Goal: Information Seeking & Learning: Learn about a topic

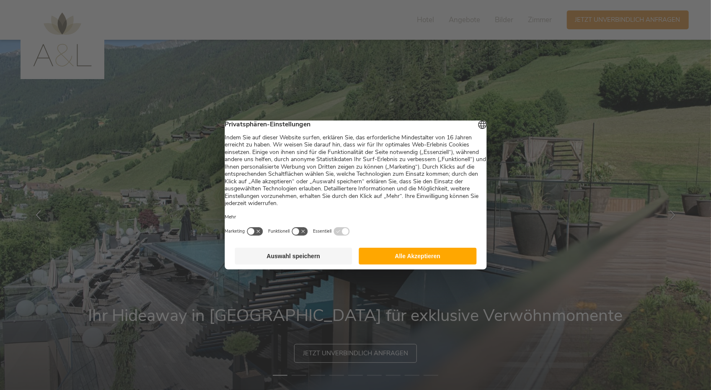
click at [313, 262] on button "Auswahl speichern" at bounding box center [294, 256] width 118 height 17
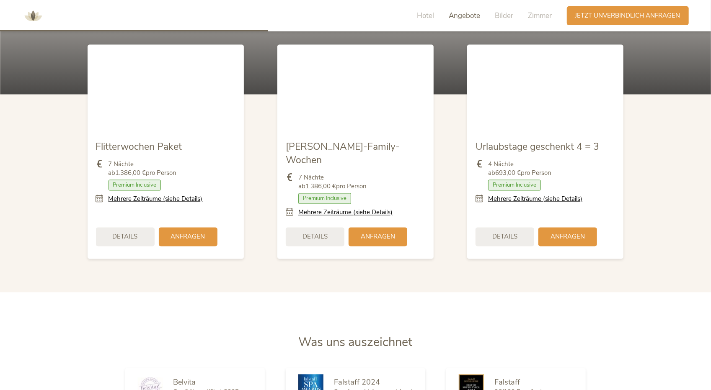
scroll to position [922, 0]
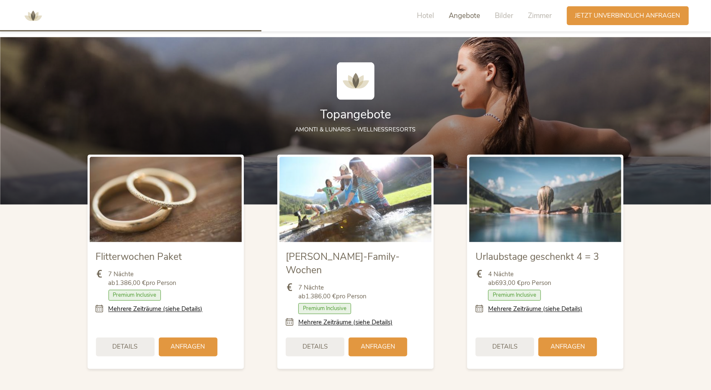
click at [465, 10] on div "Hotel Angebote Bilder Zimmer" at bounding box center [487, 15] width 160 height 19
click at [464, 16] on span "Angebote" at bounding box center [464, 16] width 31 height 10
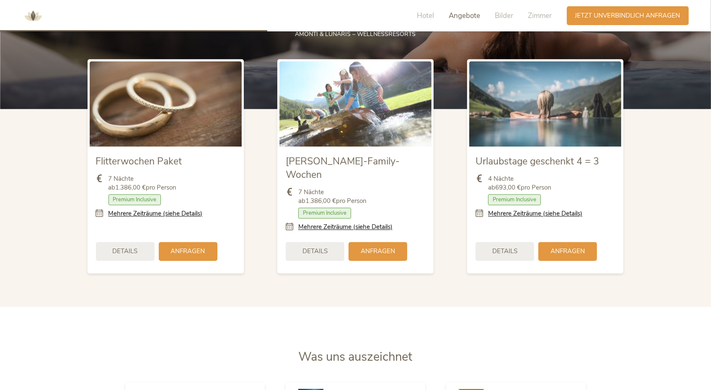
scroll to position [917, 0]
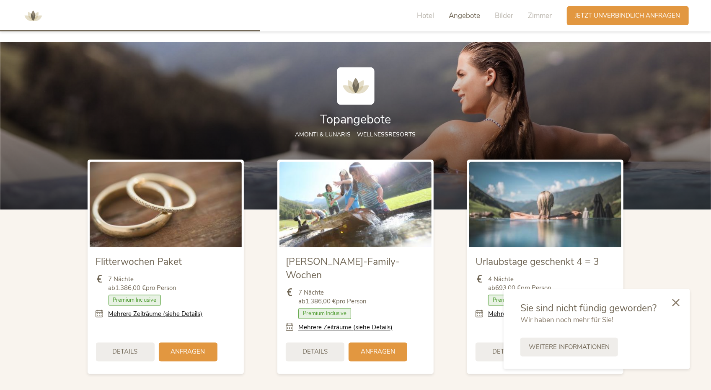
click at [677, 308] on div at bounding box center [676, 304] width 28 height 30
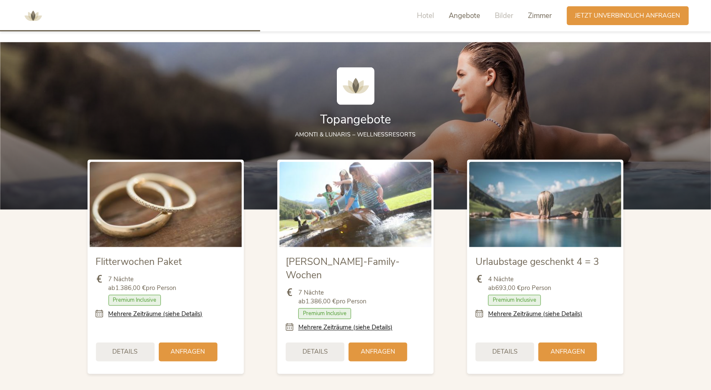
click at [541, 16] on span "Zimmer" at bounding box center [540, 16] width 24 height 10
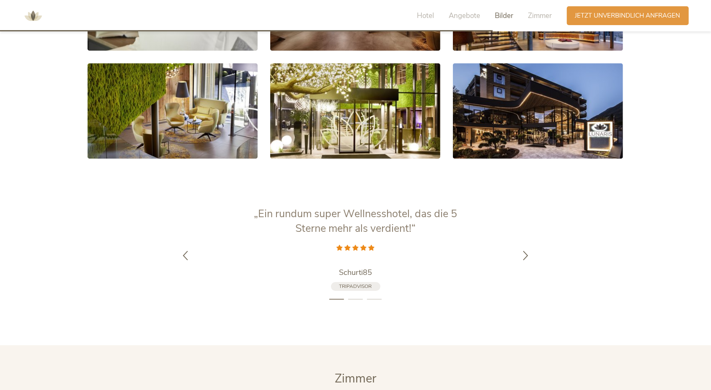
scroll to position [1689, 0]
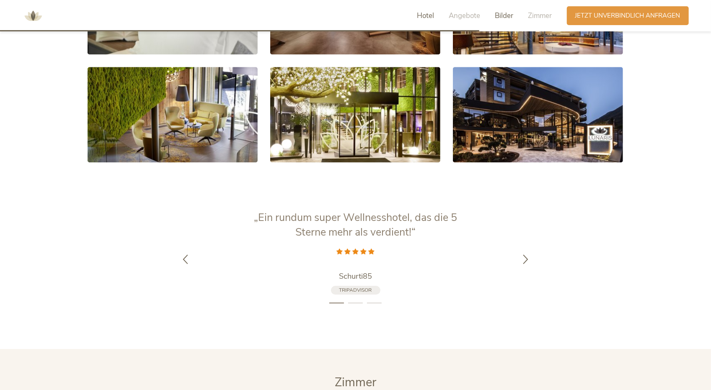
click at [433, 14] on span "Hotel" at bounding box center [425, 16] width 17 height 10
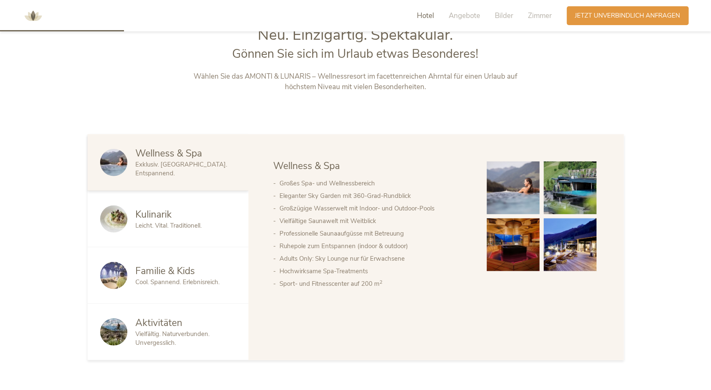
scroll to position [419, 0]
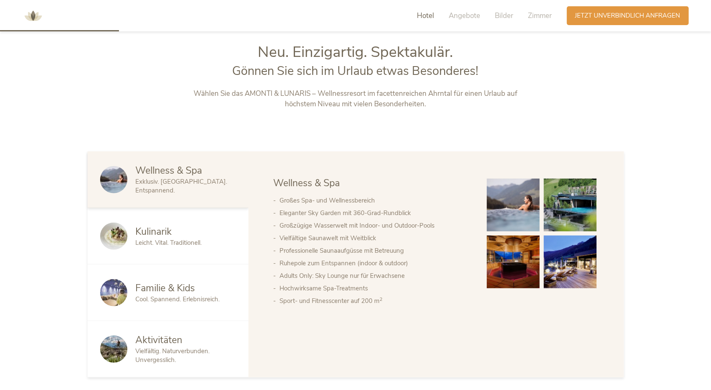
click at [212, 246] on div "Leicht. Vital. Traditionell." at bounding box center [186, 243] width 100 height 9
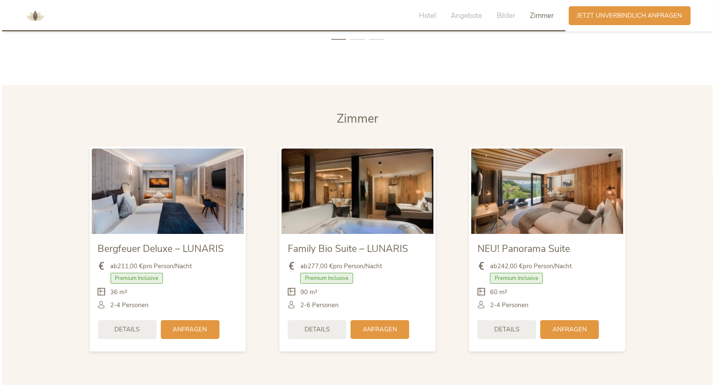
scroll to position [2012, 0]
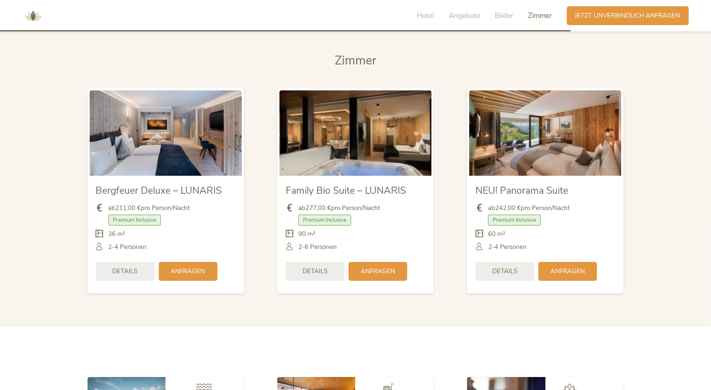
click at [210, 145] on img at bounding box center [166, 133] width 152 height 85
click at [138, 261] on div "Details" at bounding box center [125, 270] width 59 height 19
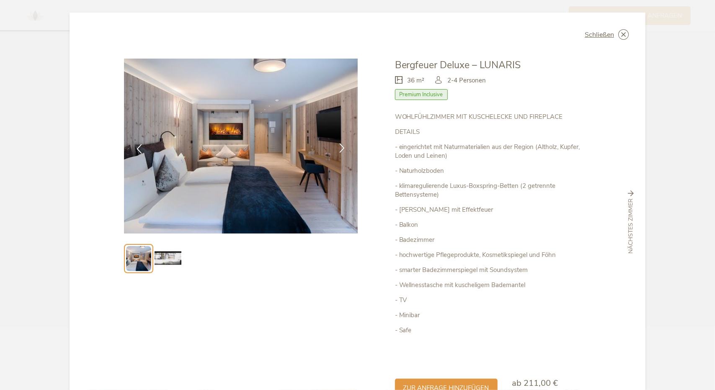
click at [339, 156] on div at bounding box center [342, 149] width 26 height 26
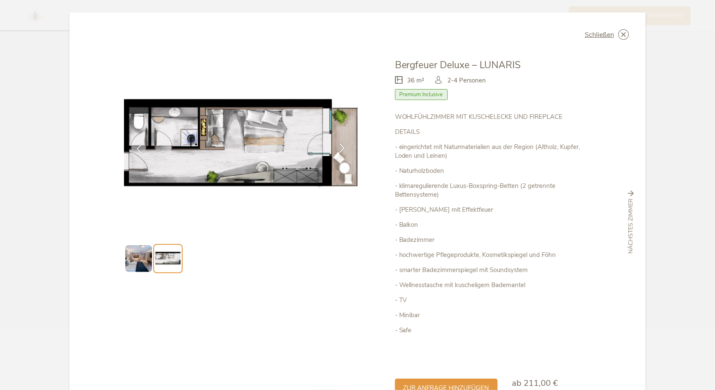
click at [339, 156] on div at bounding box center [342, 149] width 26 height 26
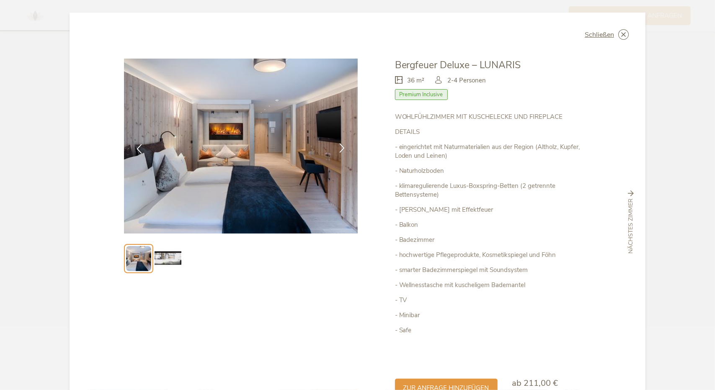
click at [339, 156] on div at bounding box center [342, 149] width 26 height 26
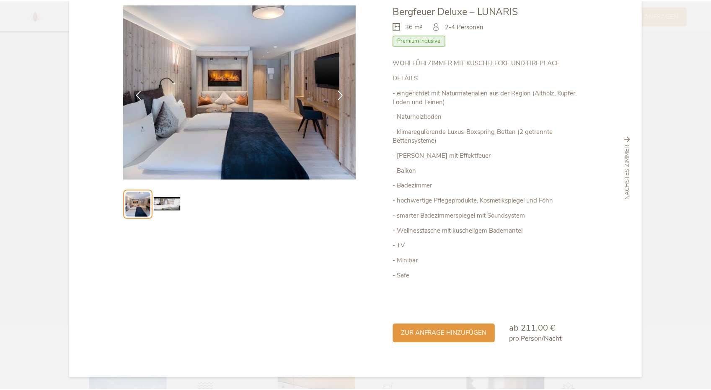
scroll to position [0, 0]
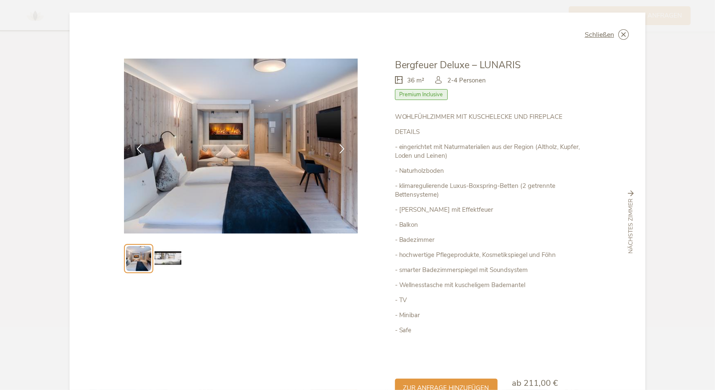
click at [632, 162] on div "Schließen Bergfeuer Deluxe – LUNARIS 36 m² Premium Inclusive" at bounding box center [358, 223] width 576 height 420
click at [657, 180] on div "Schließen Bergfeuer Deluxe – LUNARIS Premium Inclusive" at bounding box center [357, 195] width 715 height 390
